Goal: Transaction & Acquisition: Purchase product/service

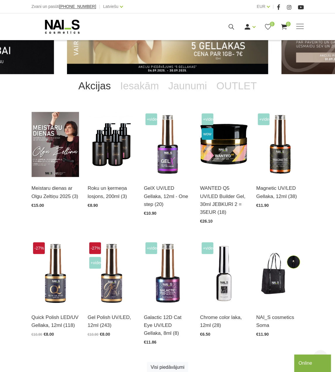
scroll to position [117, 0]
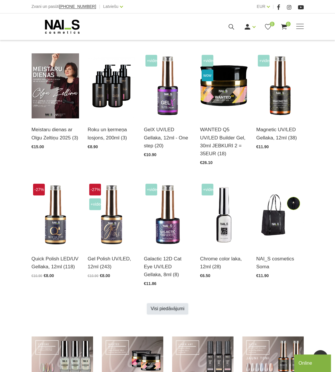
click at [167, 308] on link "Visi piedāvājumi" at bounding box center [167, 308] width 41 height 11
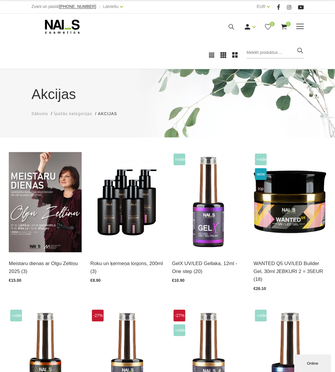
click at [228, 25] on icon at bounding box center [231, 26] width 7 height 7
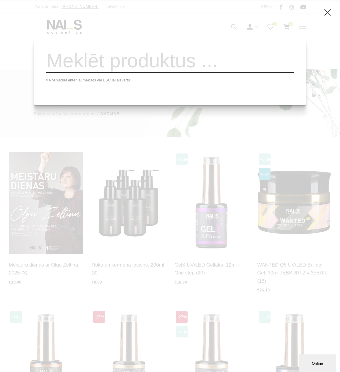
click at [203, 72] on input "search" at bounding box center [170, 61] width 248 height 24
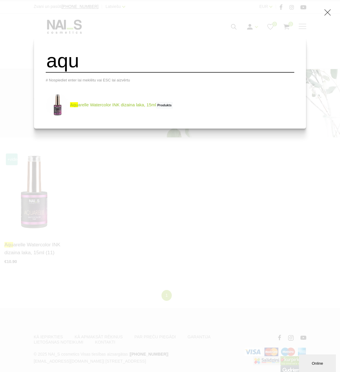
type input "aqu"
click at [130, 109] on link "aqu arelle Watercolor INK dizaina laka, 15ml Produkts" at bounding box center [109, 104] width 127 height 23
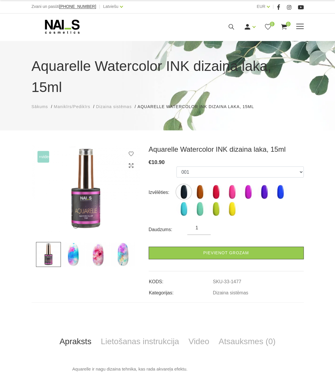
click at [73, 22] on use at bounding box center [62, 27] width 35 height 14
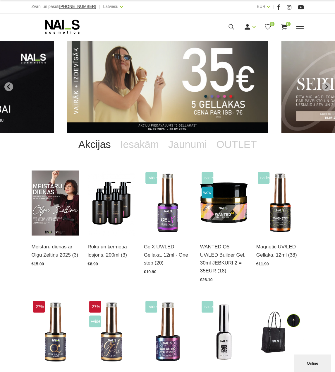
click at [50, 24] on icon at bounding box center [62, 26] width 61 height 15
